Goal: Download file/media

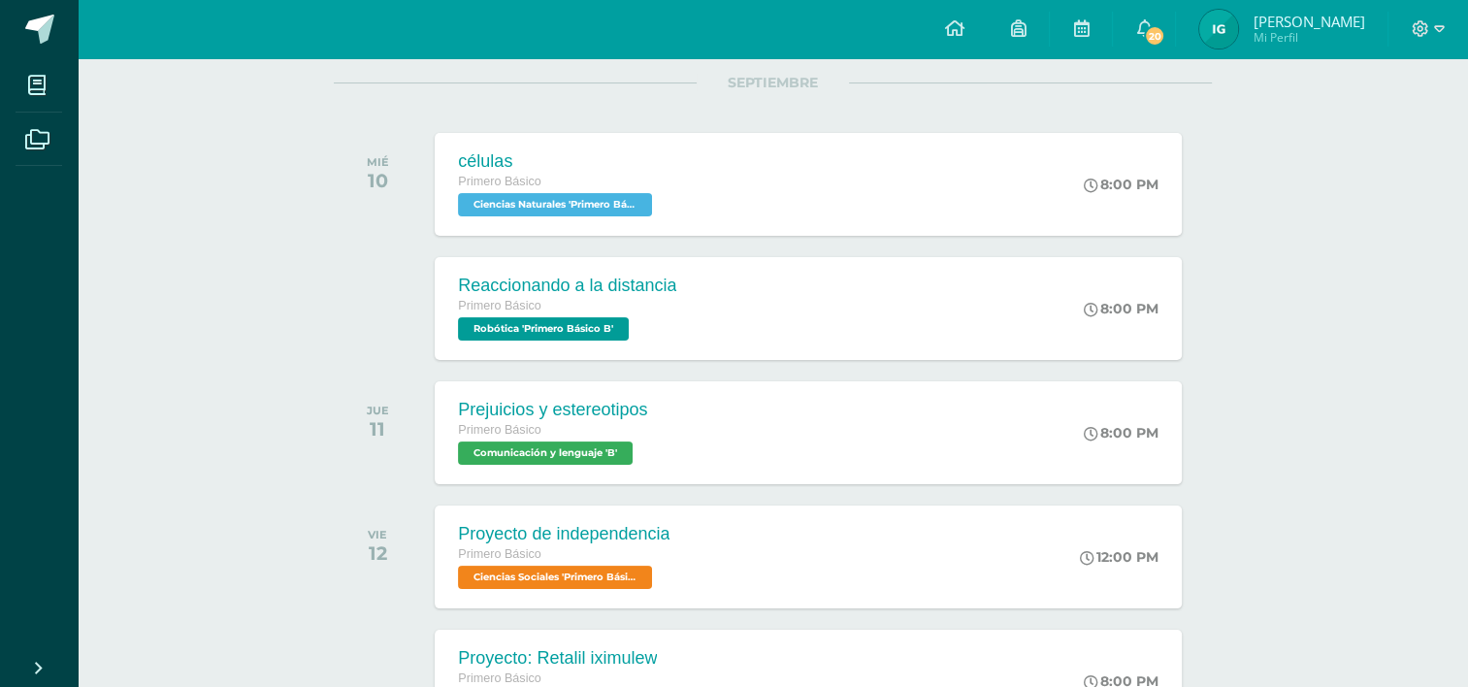
scroll to position [279, 0]
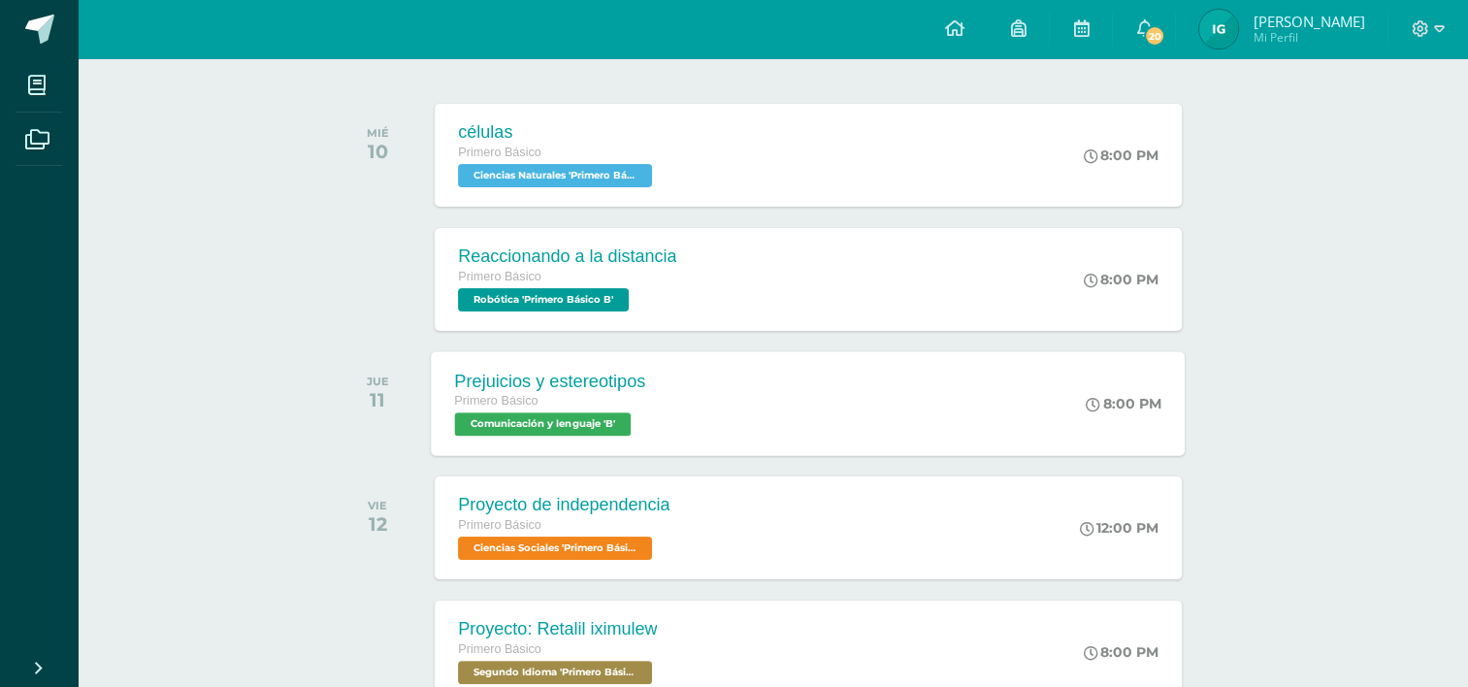
click at [656, 411] on div "Prejuicios y estereotipos Primero Básico Comunicación y lenguaje 'B'" at bounding box center [551, 403] width 238 height 104
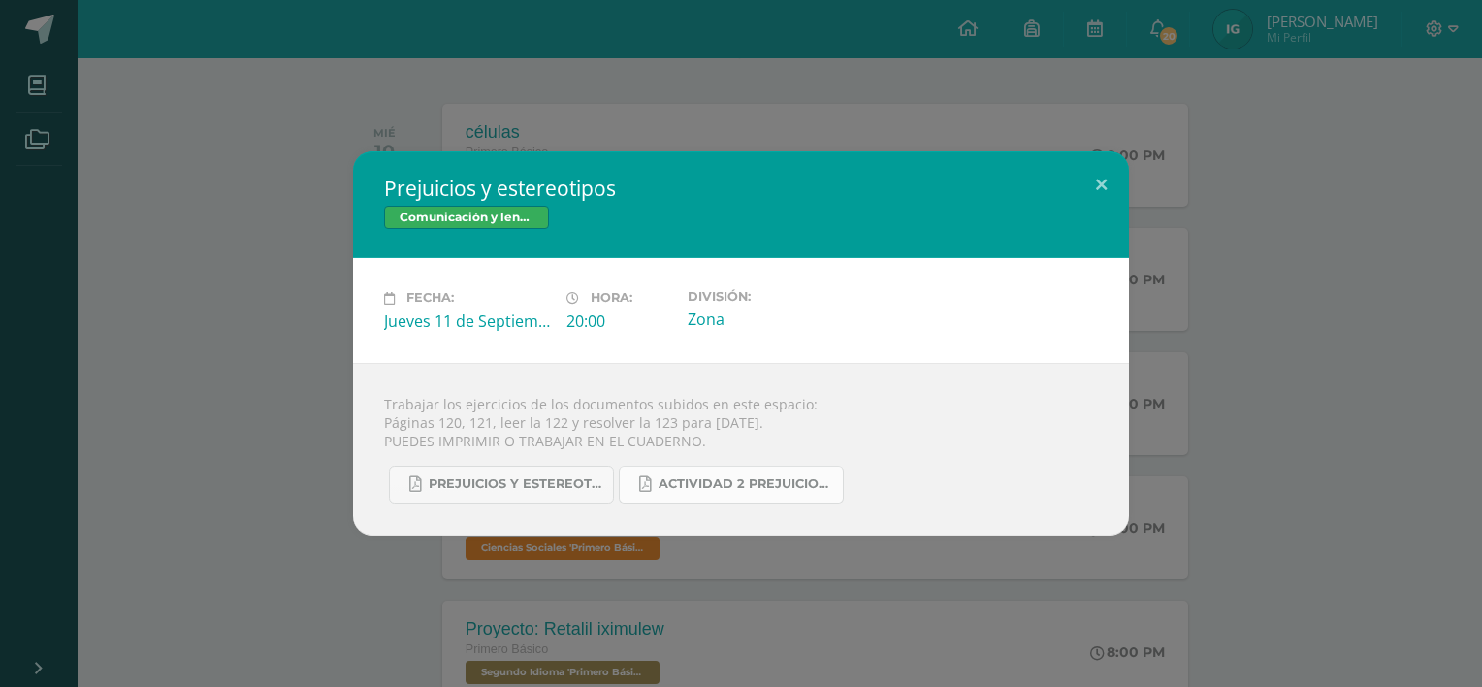
click at [702, 485] on span "Actividad 2 Prejuicios y estereotipos.pdf" at bounding box center [746, 484] width 175 height 16
click at [1092, 163] on button at bounding box center [1101, 184] width 55 height 66
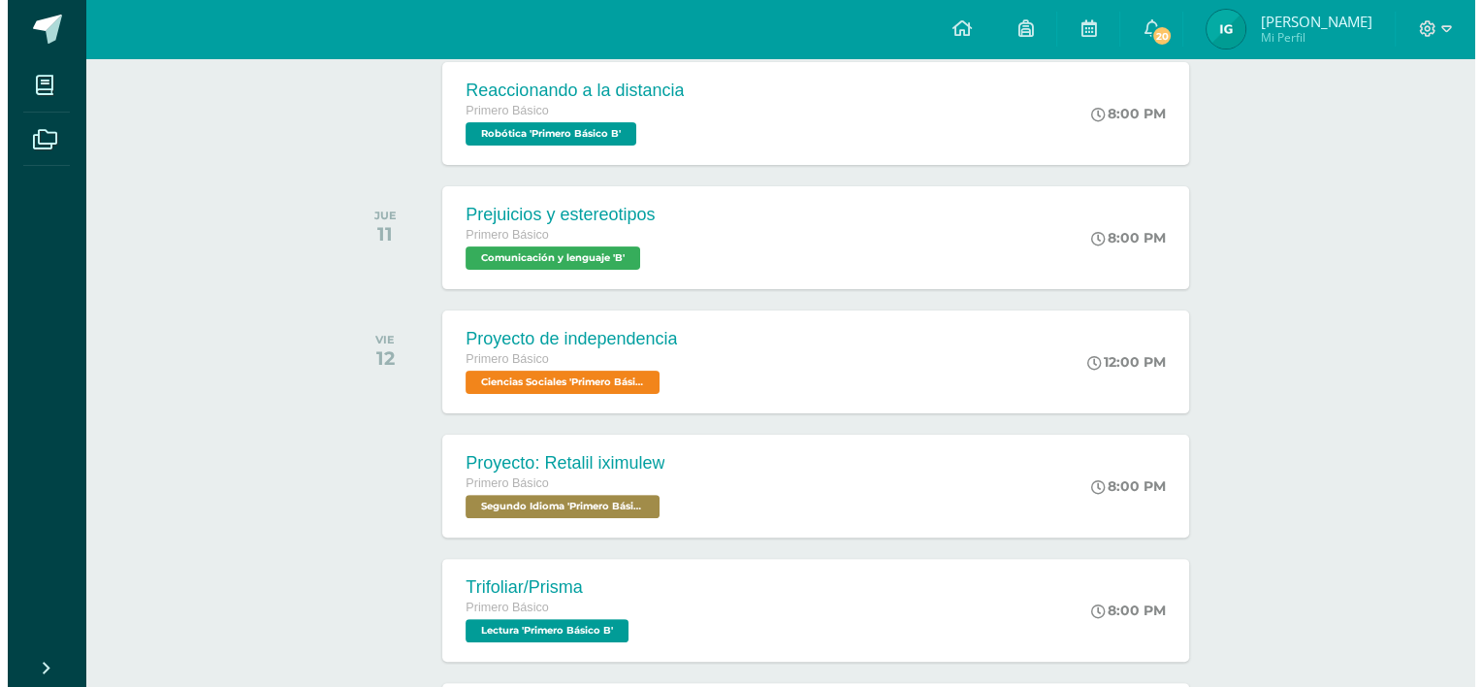
scroll to position [441, 0]
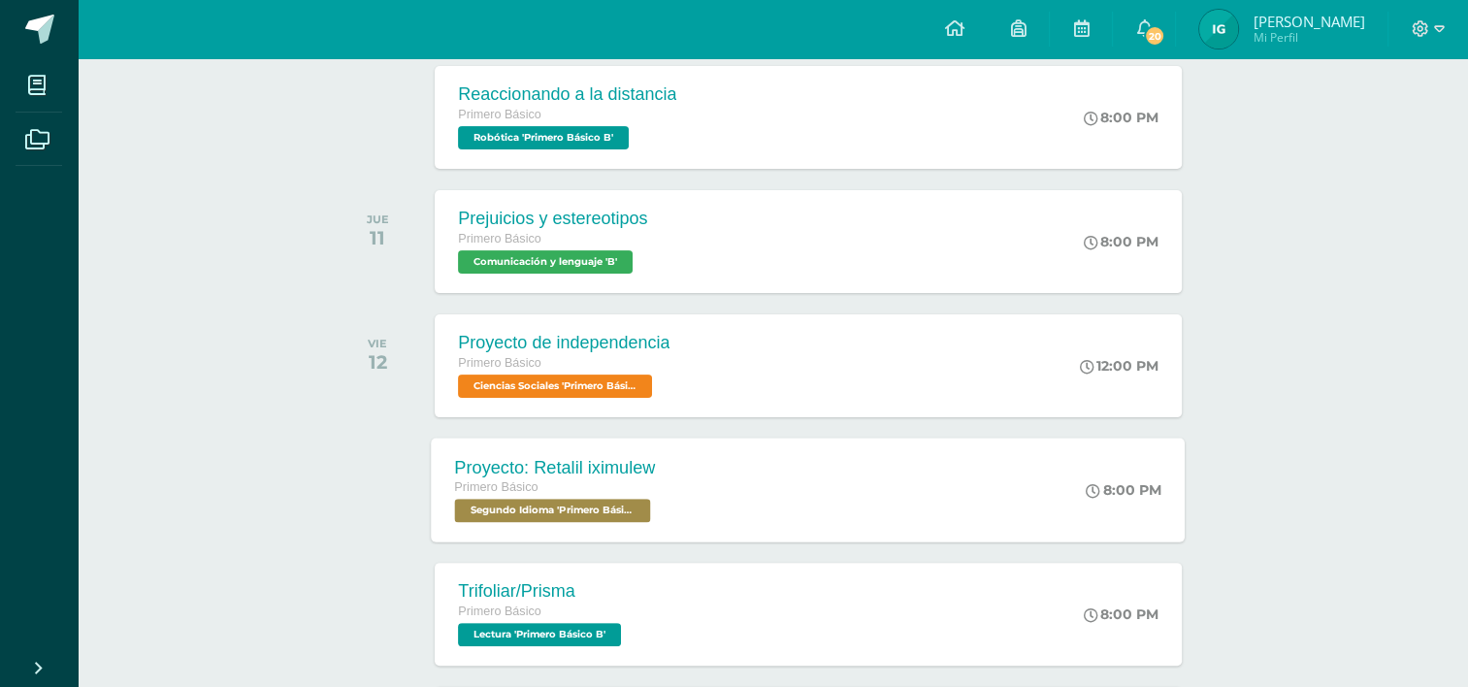
click at [652, 468] on div "Proyecto: Retalil iximulew" at bounding box center [555, 467] width 201 height 20
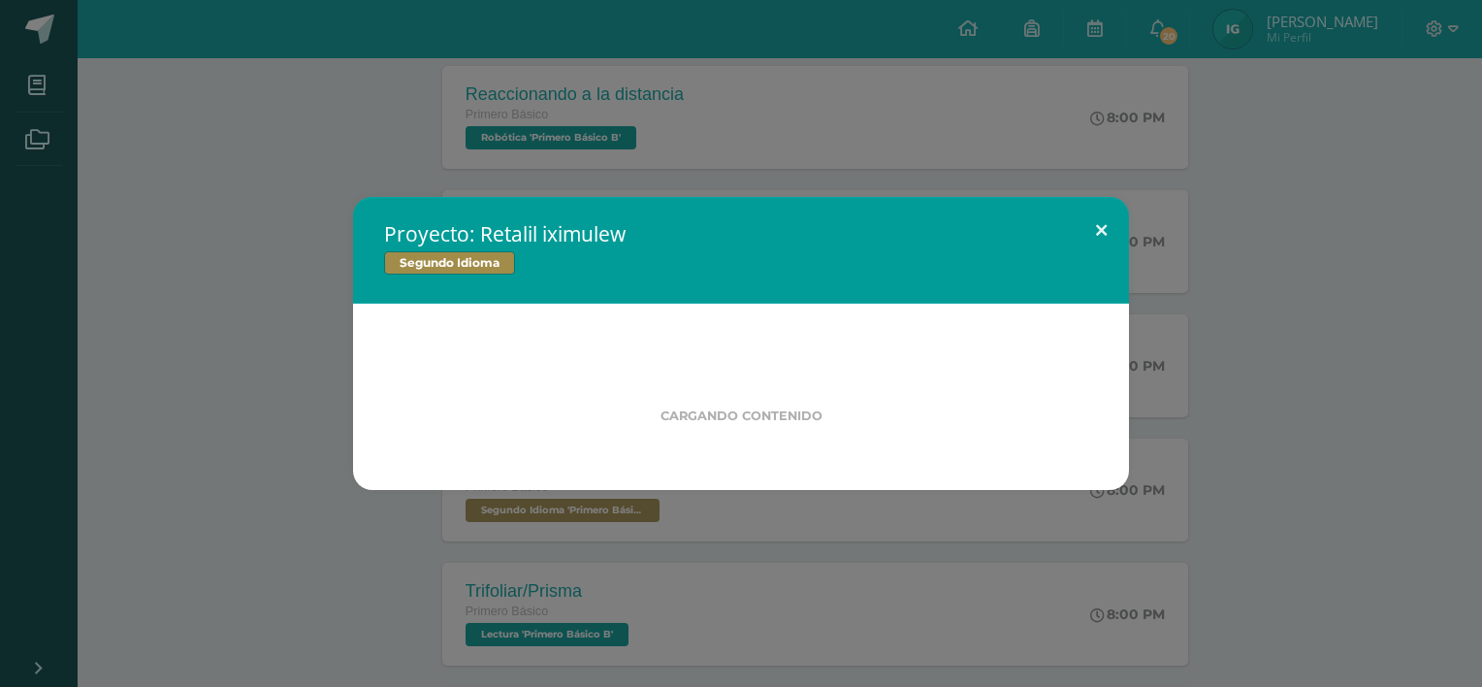
click at [1110, 218] on button at bounding box center [1101, 230] width 55 height 66
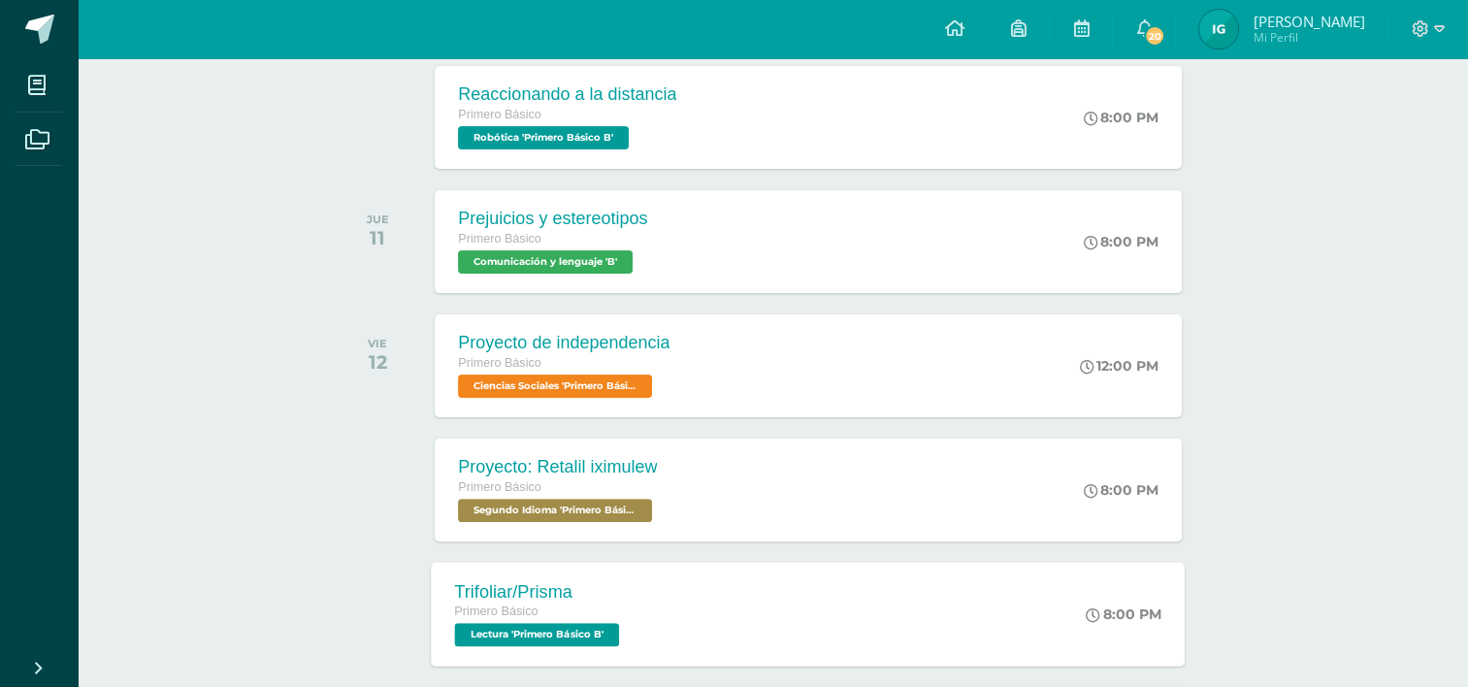
click at [520, 613] on span "Primero Básico" at bounding box center [496, 611] width 83 height 14
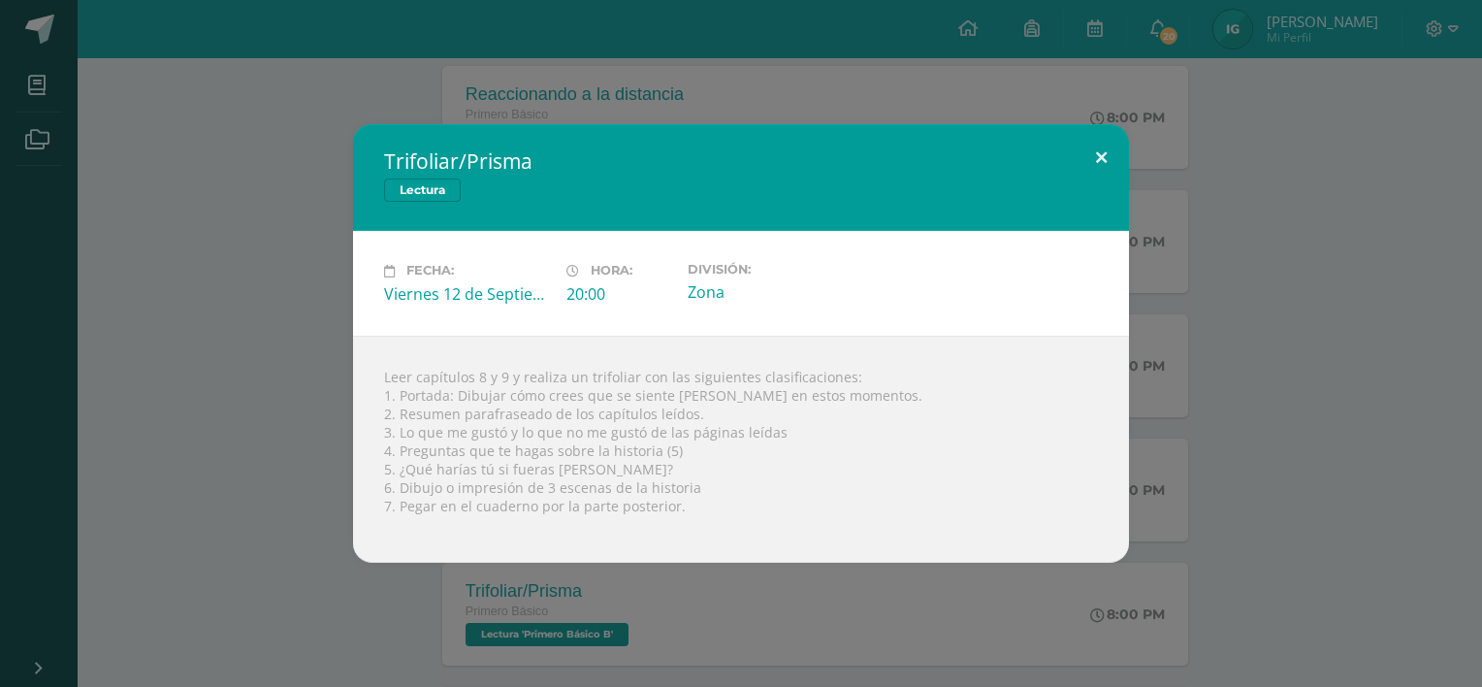
click at [1101, 161] on button at bounding box center [1101, 157] width 55 height 66
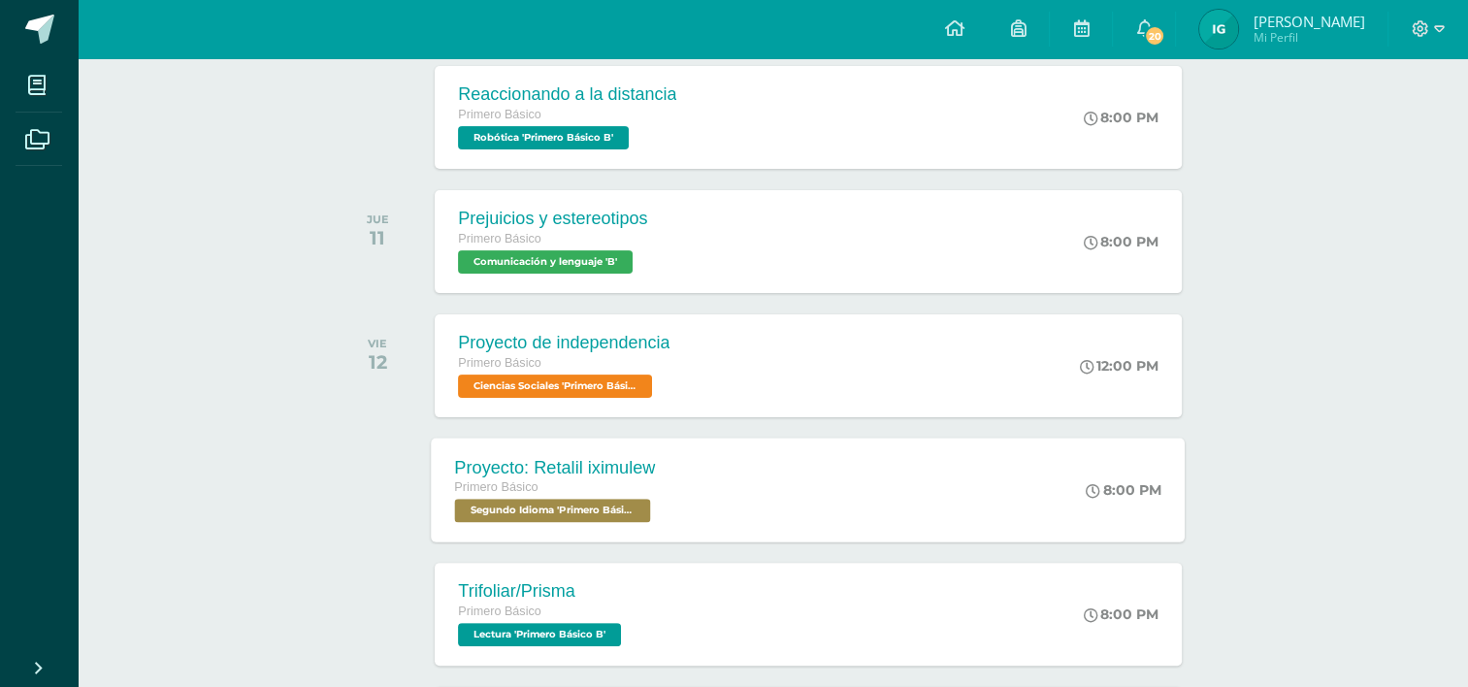
click at [729, 489] on div "Proyecto: Retalil iximulew Primero Básico Segundo Idioma 'Primero Básico B' 8:0…" at bounding box center [809, 489] width 754 height 104
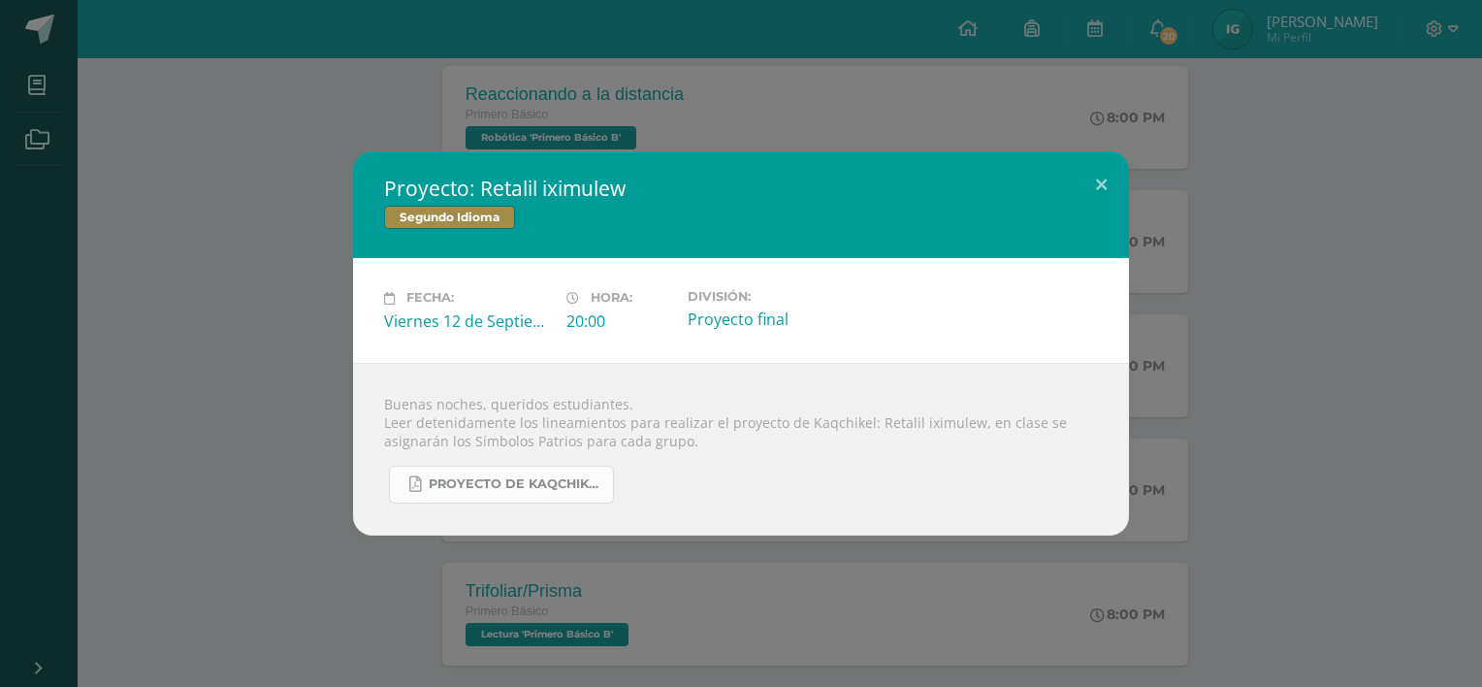
click at [581, 481] on span "Proyecto de Kaqchikel IV Unidad Secundaria.pdf" at bounding box center [516, 484] width 175 height 16
